Goal: Find specific page/section: Find specific page/section

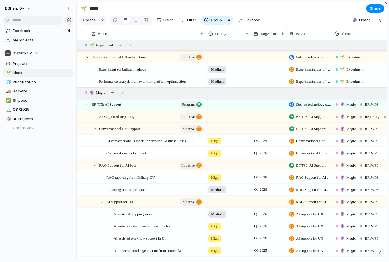
click at [20, 62] on span "Projects" at bounding box center [42, 64] width 59 height 6
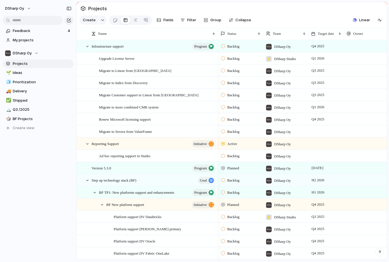
click at [85, 47] on div at bounding box center [87, 46] width 5 height 5
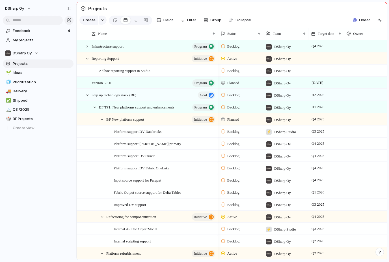
click at [90, 58] on div at bounding box center [87, 58] width 5 height 5
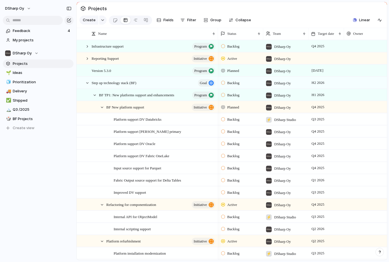
click at [88, 84] on div at bounding box center [87, 82] width 5 height 5
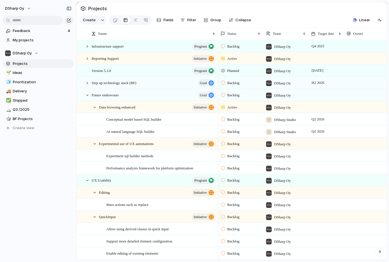
click at [88, 96] on div at bounding box center [87, 94] width 5 height 5
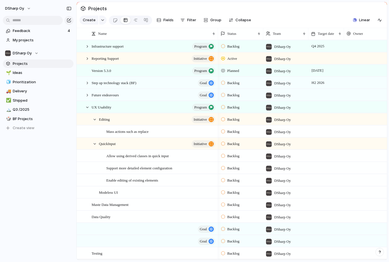
click at [85, 107] on div at bounding box center [87, 107] width 5 height 5
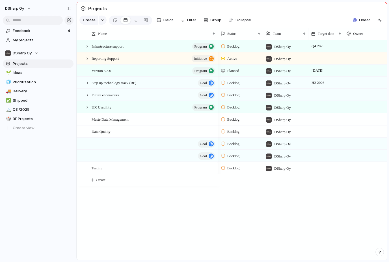
click at [85, 45] on div at bounding box center [87, 46] width 5 height 5
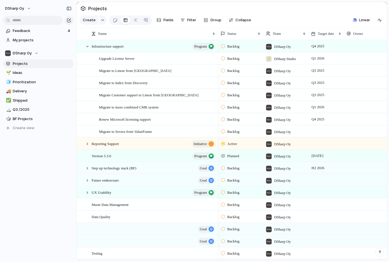
click at [107, 60] on span "Upgrade License Server" at bounding box center [117, 58] width 36 height 7
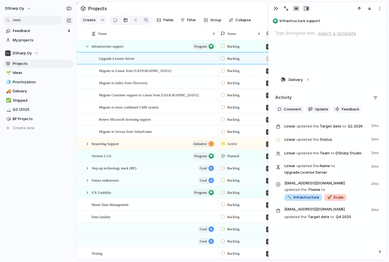
scroll to position [208, 0]
